Goal: Transaction & Acquisition: Download file/media

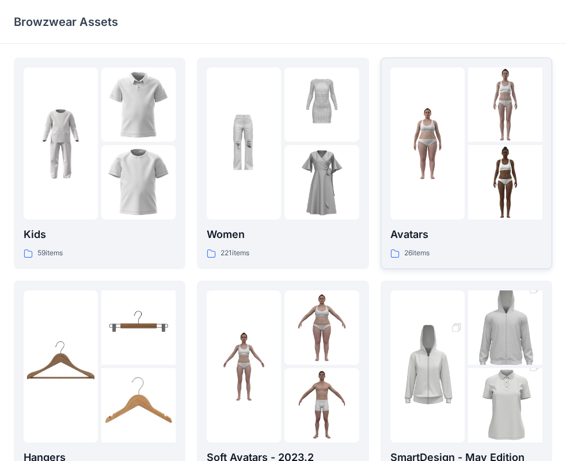
click at [410, 237] on p "Avatars" at bounding box center [467, 234] width 152 height 16
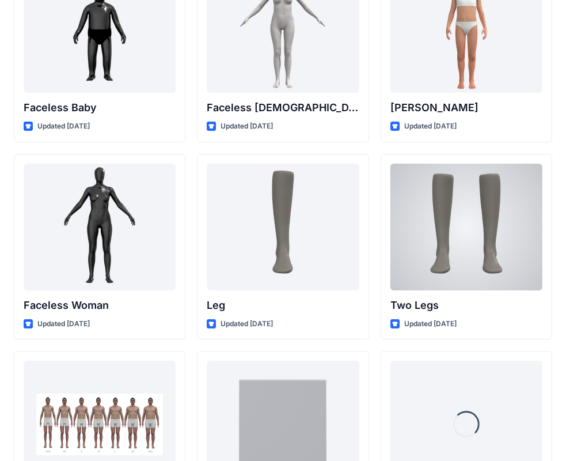
scroll to position [1063, 0]
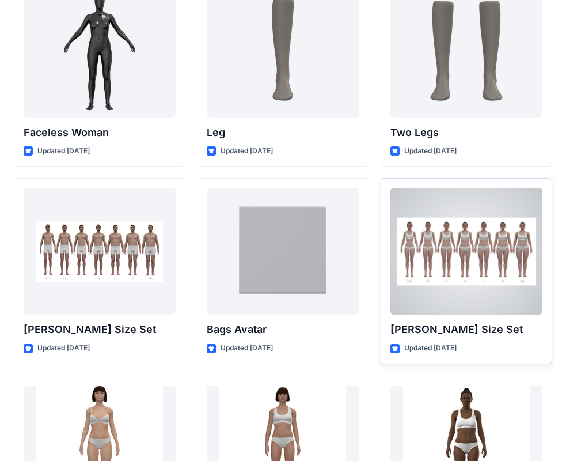
click at [436, 260] on div at bounding box center [467, 251] width 152 height 127
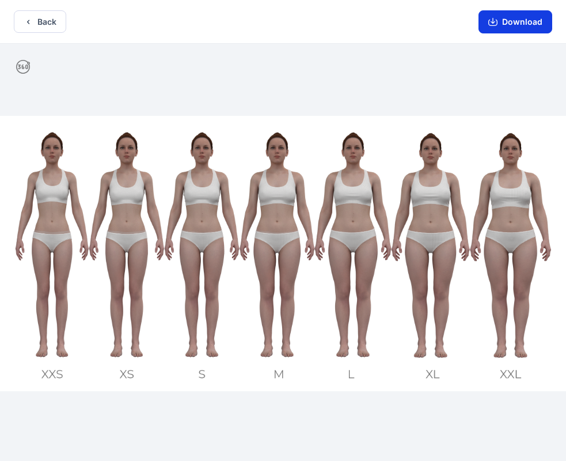
click at [509, 26] on button "Download" at bounding box center [516, 21] width 74 height 23
click at [41, 30] on button "Back" at bounding box center [40, 21] width 52 height 22
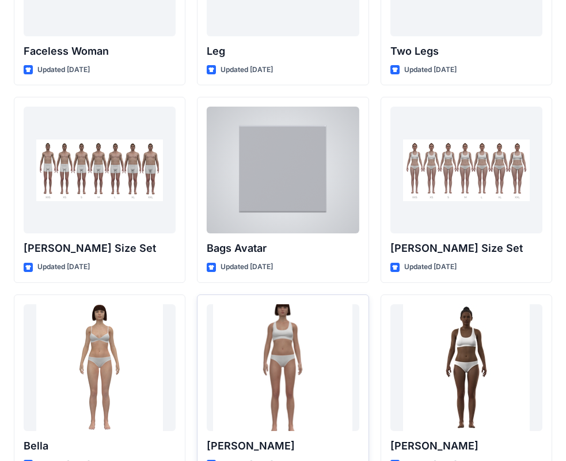
scroll to position [1375, 0]
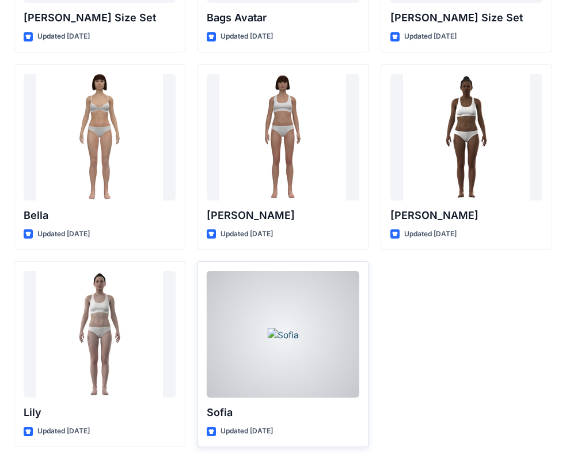
click at [249, 302] on div at bounding box center [283, 334] width 152 height 127
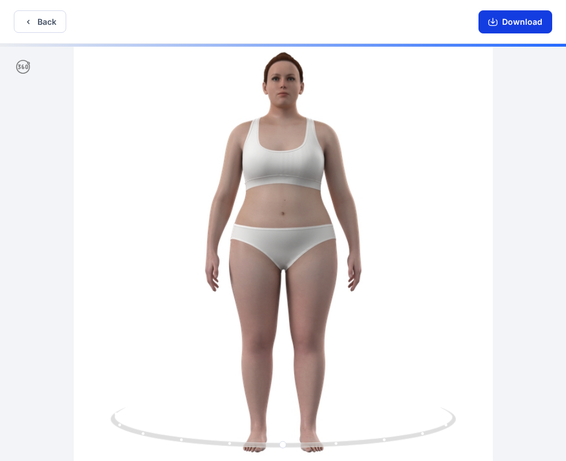
click at [503, 26] on button "Download" at bounding box center [516, 21] width 74 height 23
click at [495, 16] on button "Download" at bounding box center [516, 21] width 74 height 23
click at [498, 19] on icon "button" at bounding box center [492, 21] width 9 height 9
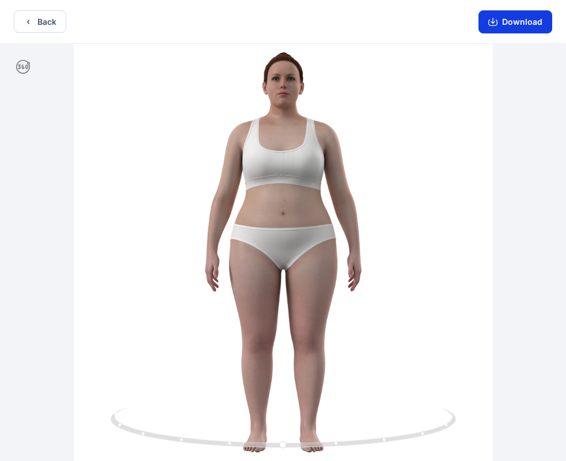
click at [498, 21] on icon "button" at bounding box center [492, 21] width 9 height 9
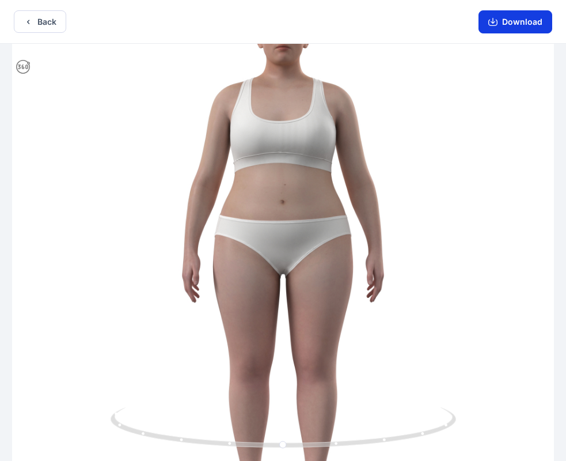
click at [495, 16] on button "Download" at bounding box center [516, 21] width 74 height 23
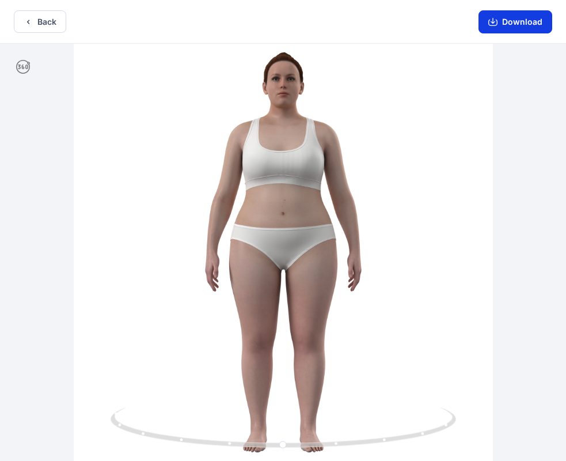
click at [492, 20] on icon "button" at bounding box center [492, 21] width 9 height 9
